Goal: Check status: Check status

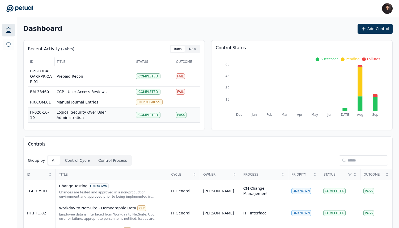
click at [87, 115] on td "Logical Security Over User Administration" at bounding box center [93, 114] width 79 height 15
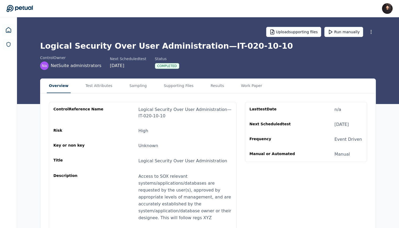
click at [204, 93] on div "control Reference Name Logical Security Over User Administration — IT-020-10-10…" at bounding box center [207, 192] width 335 height 198
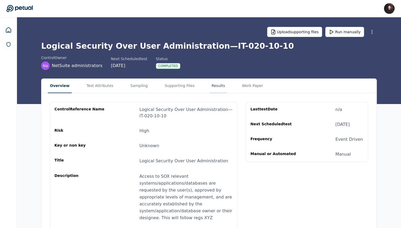
click at [210, 89] on button "Results" at bounding box center [219, 86] width 18 height 14
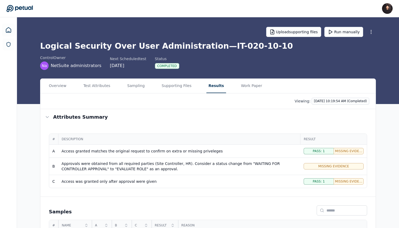
scroll to position [46, 0]
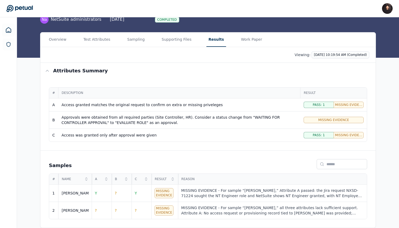
click at [27, 164] on div "Overview Test Attributes Sampling Supporting Files Results Work Paper Viewing: …" at bounding box center [208, 130] width 382 height 196
click at [202, 193] on div "MISSING EVIDENCE - For sample “Ricky,” Attribute A passed: the Jira request NXS…" at bounding box center [272, 193] width 183 height 11
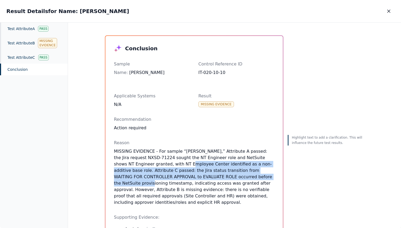
drag, startPoint x: 167, startPoint y: 165, endPoint x: 234, endPoint y: 175, distance: 67.6
click at [234, 175] on p "MISSING EVIDENCE - For sample “Ricky,” Attribute A passed: the Jira request NXS…" at bounding box center [194, 176] width 160 height 57
click at [390, 12] on icon "button" at bounding box center [388, 11] width 5 height 5
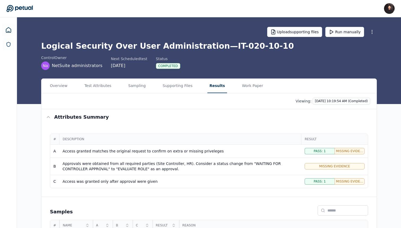
click at [127, 40] on main "Upload supporting files Run manually Logical Security Over User Administration …" at bounding box center [209, 145] width 384 height 257
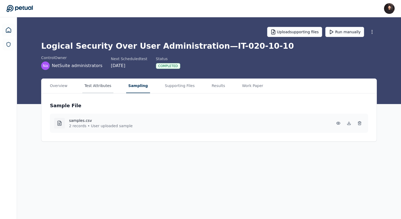
click at [105, 93] on div "Overview Test Attributes Sampling Supporting Files Results Work Paper" at bounding box center [208, 86] width 335 height 15
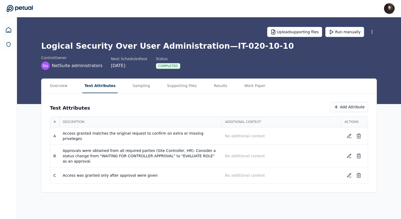
click at [105, 87] on button "Test Attributes" at bounding box center [100, 86] width 36 height 14
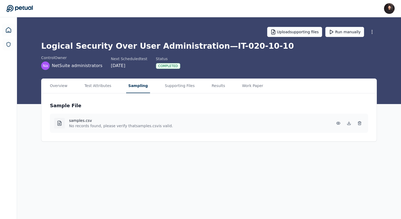
click at [137, 88] on button "Sampling" at bounding box center [138, 86] width 24 height 14
click at [109, 87] on button "Test Attributes" at bounding box center [97, 86] width 31 height 14
click at [131, 86] on button "Sampling" at bounding box center [138, 86] width 24 height 14
